Goal: Transaction & Acquisition: Purchase product/service

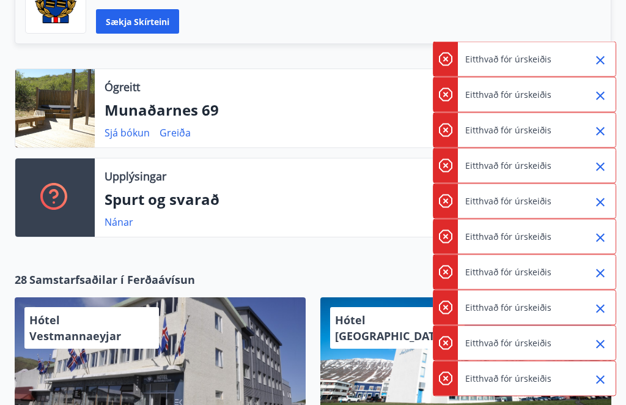
scroll to position [352, 0]
click at [174, 137] on link "Greiða" at bounding box center [175, 132] width 31 height 13
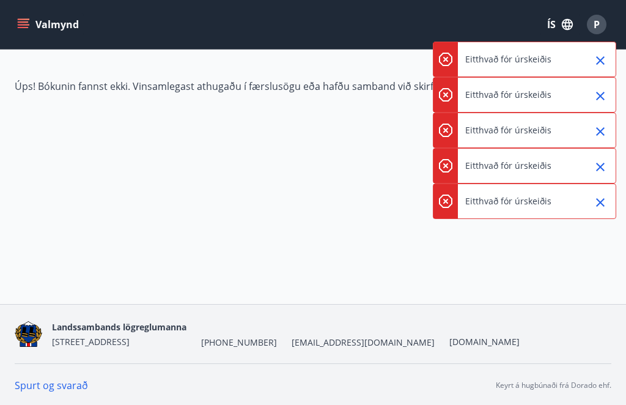
click at [600, 57] on icon "Close" at bounding box center [600, 60] width 15 height 15
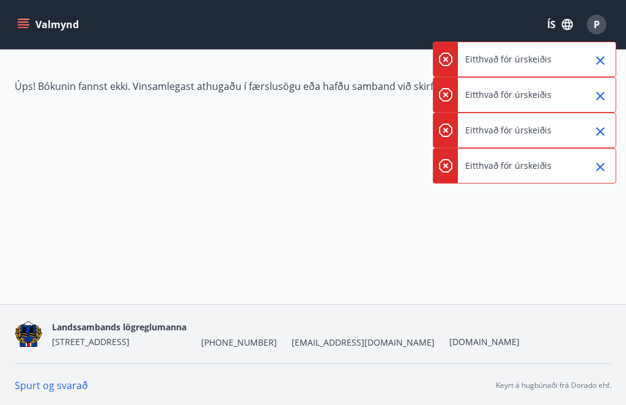
click at [601, 91] on icon "Close" at bounding box center [600, 96] width 15 height 15
click at [602, 133] on icon "Close" at bounding box center [600, 131] width 9 height 9
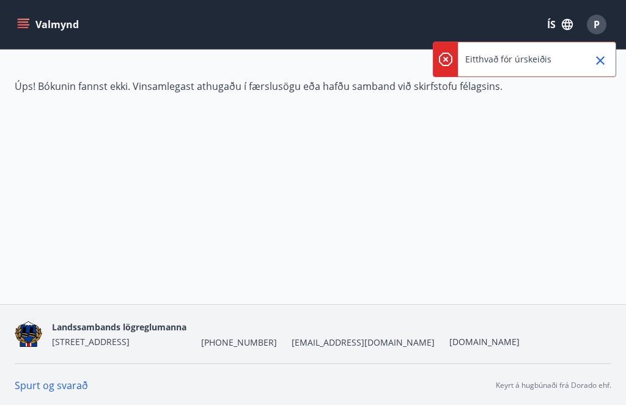
click at [602, 102] on div "Úps! Bókunin fannst ekki. Vinsamlegast athugaðu í færslusögu eða hafðu samband …" at bounding box center [313, 111] width 626 height 64
click at [602, 60] on icon "Close" at bounding box center [600, 60] width 9 height 9
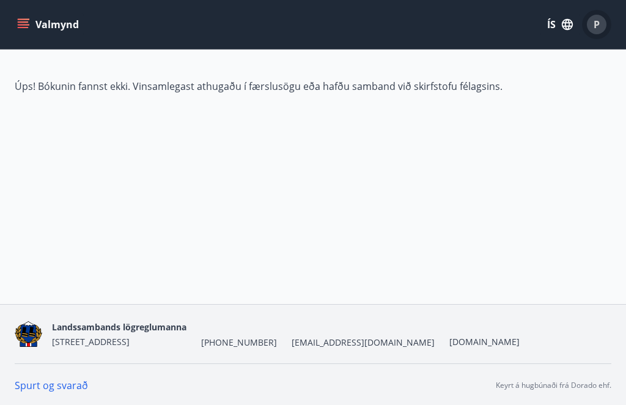
click at [597, 26] on span "P" at bounding box center [597, 24] width 6 height 13
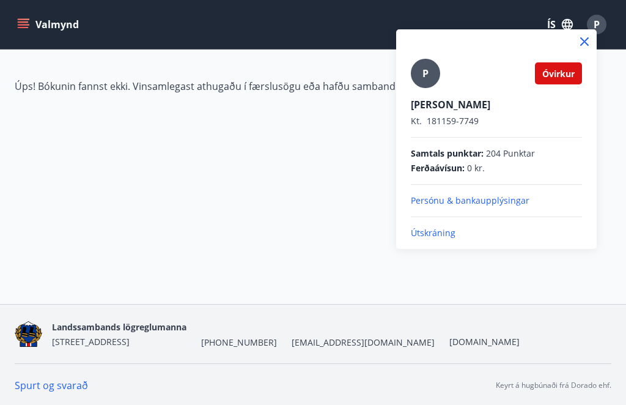
click at [306, 221] on div at bounding box center [313, 202] width 626 height 405
